Goal: Information Seeking & Learning: Learn about a topic

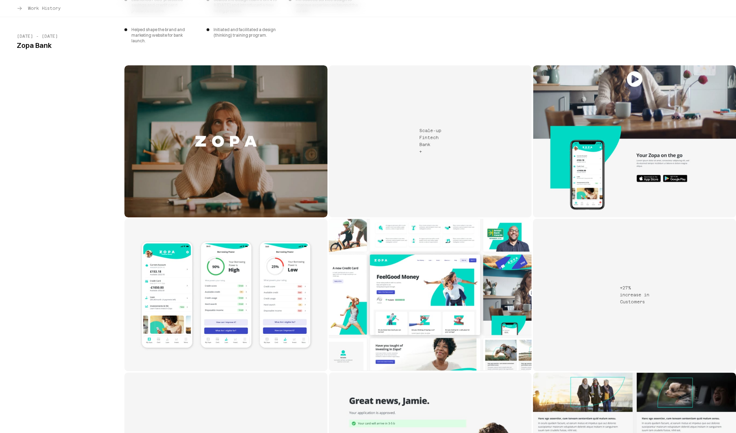
scroll to position [2963, 0]
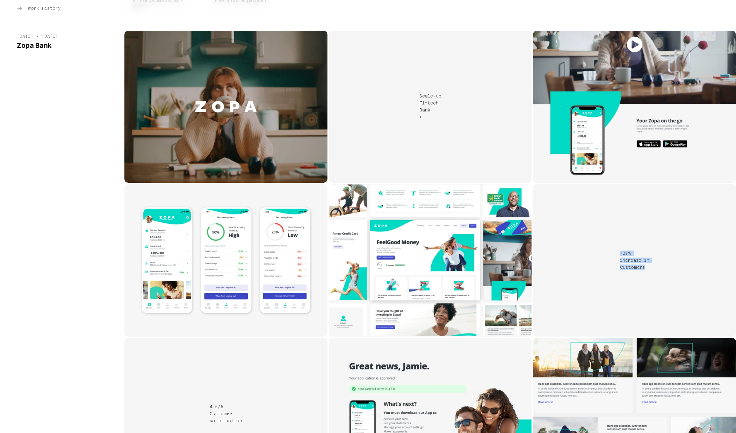
drag, startPoint x: 645, startPoint y: 252, endPoint x: 620, endPoint y: 240, distance: 28.0
click at [620, 251] on div "+27% increase in Customers" at bounding box center [634, 261] width 29 height 20
copy div "+27% increase in Customers"
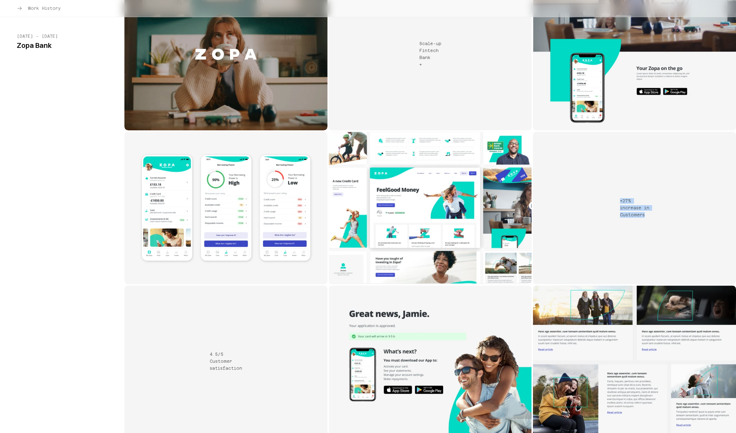
scroll to position [3028, 0]
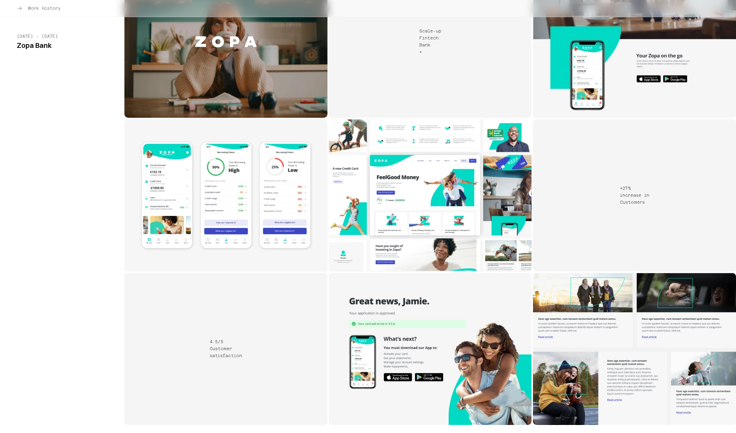
click at [252, 343] on div "4.5/5 Customer satisfaction" at bounding box center [225, 349] width 203 height 152
drag, startPoint x: 210, startPoint y: 328, endPoint x: 255, endPoint y: 344, distance: 47.3
click at [255, 344] on div "4.5/5 Customer satisfaction" at bounding box center [225, 349] width 203 height 152
copy div "4.5/5 Customer satisfaction"
click at [292, 343] on div "4.5/5 Customer satisfaction" at bounding box center [225, 349] width 203 height 152
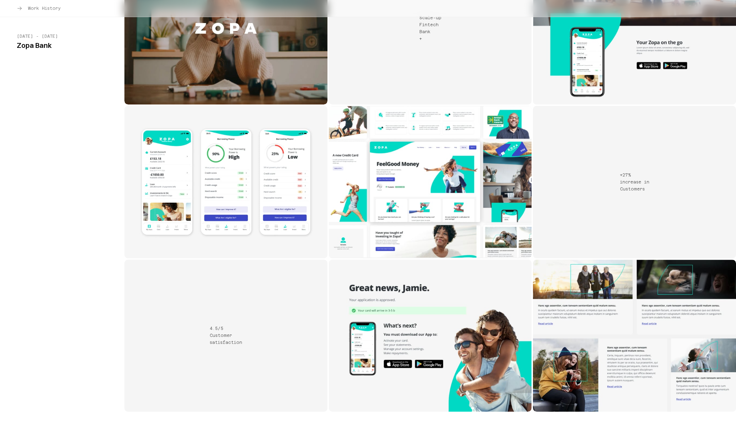
scroll to position [3040, 0]
